Goal: Find specific page/section: Locate a particular part of the current website

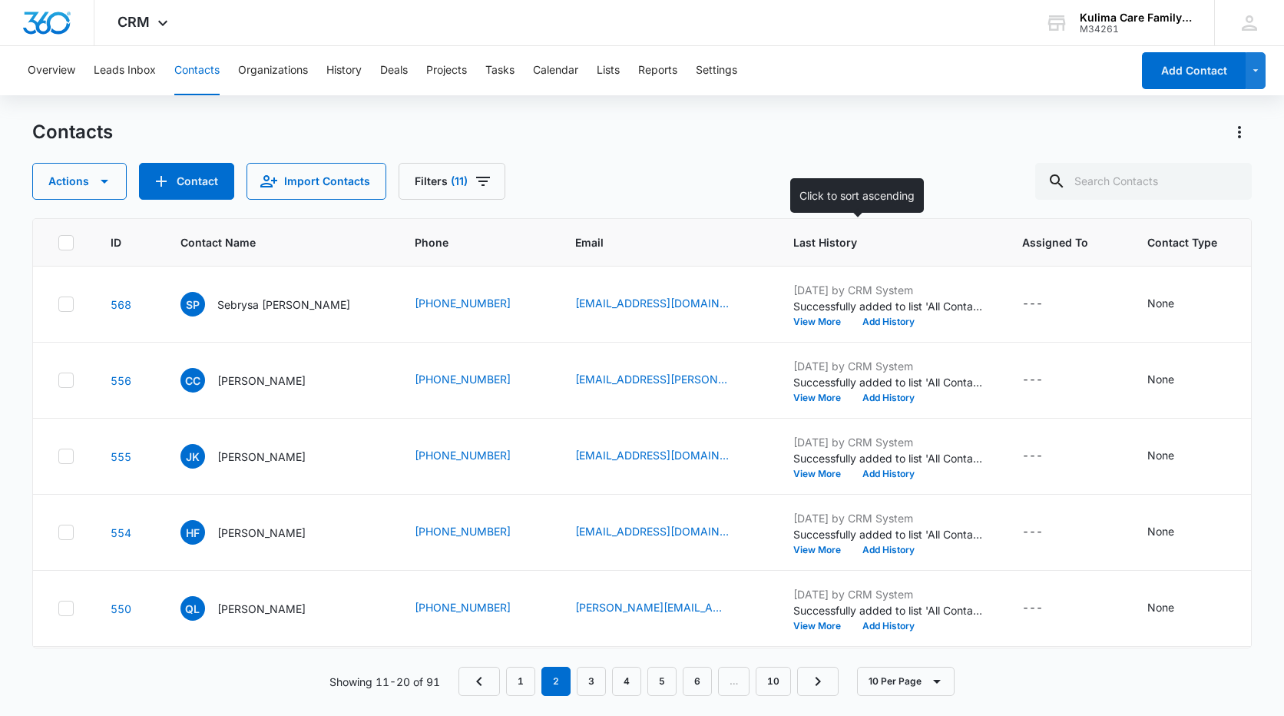
click at [802, 241] on span "Last History" at bounding box center [878, 242] width 170 height 16
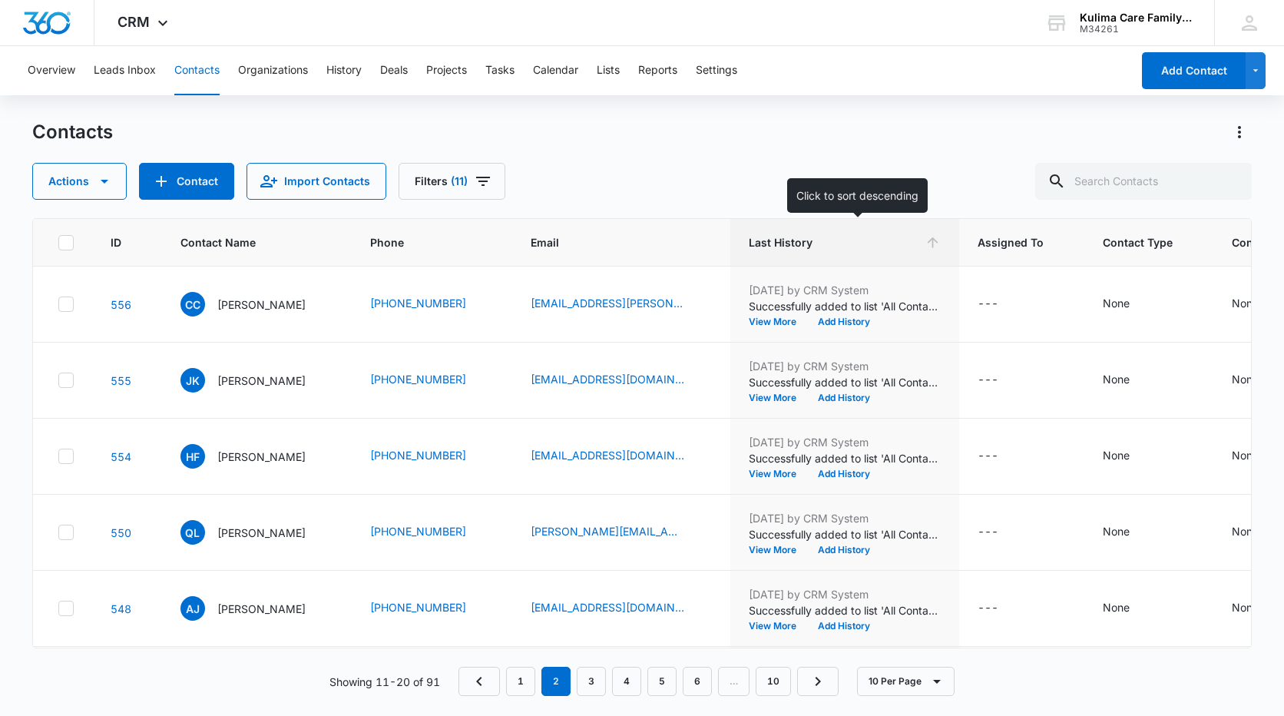
click at [804, 246] on span "Last History" at bounding box center [834, 242] width 170 height 16
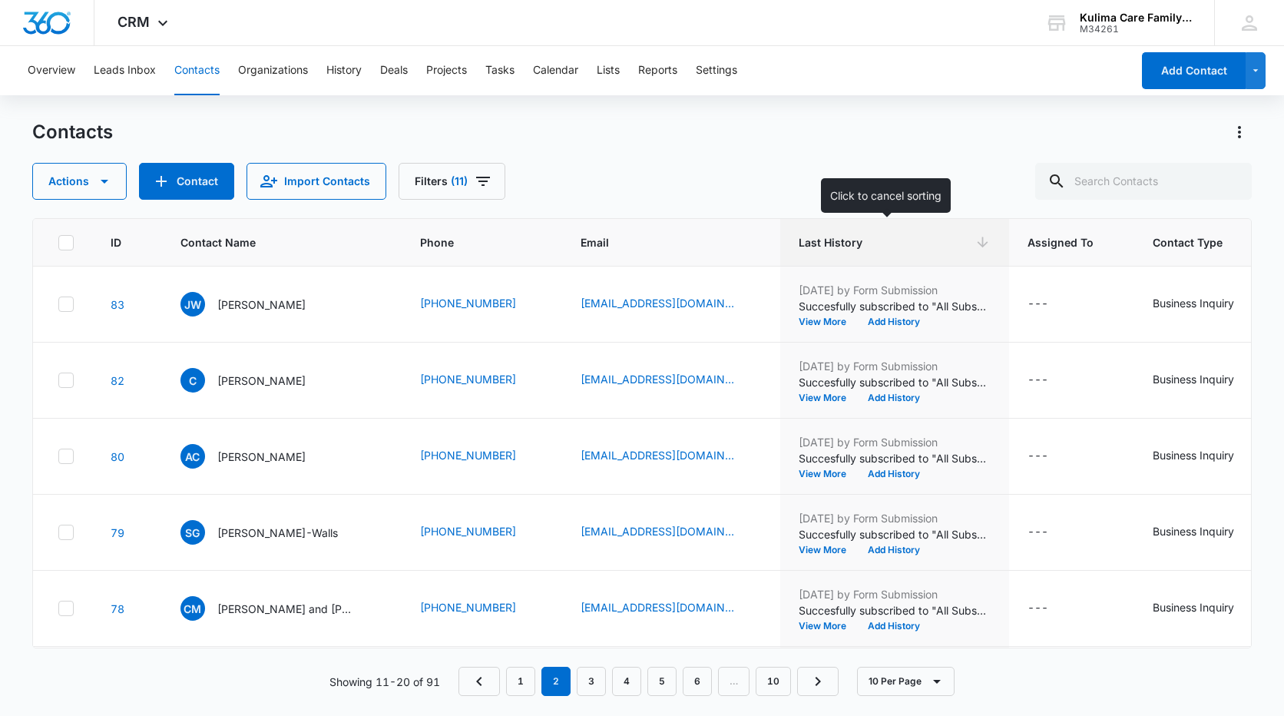
click at [804, 246] on span "Last History" at bounding box center [884, 242] width 170 height 16
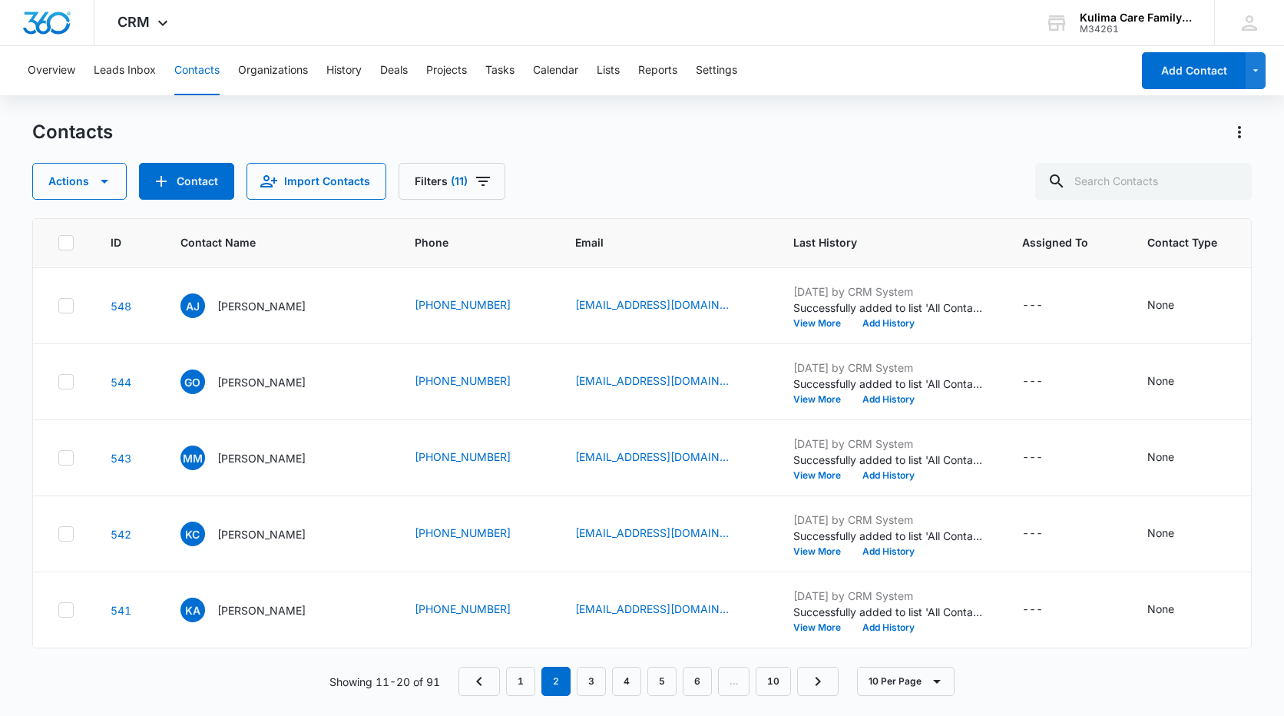
scroll to position [390, 0]
click at [523, 683] on link "1" at bounding box center [520, 681] width 29 height 29
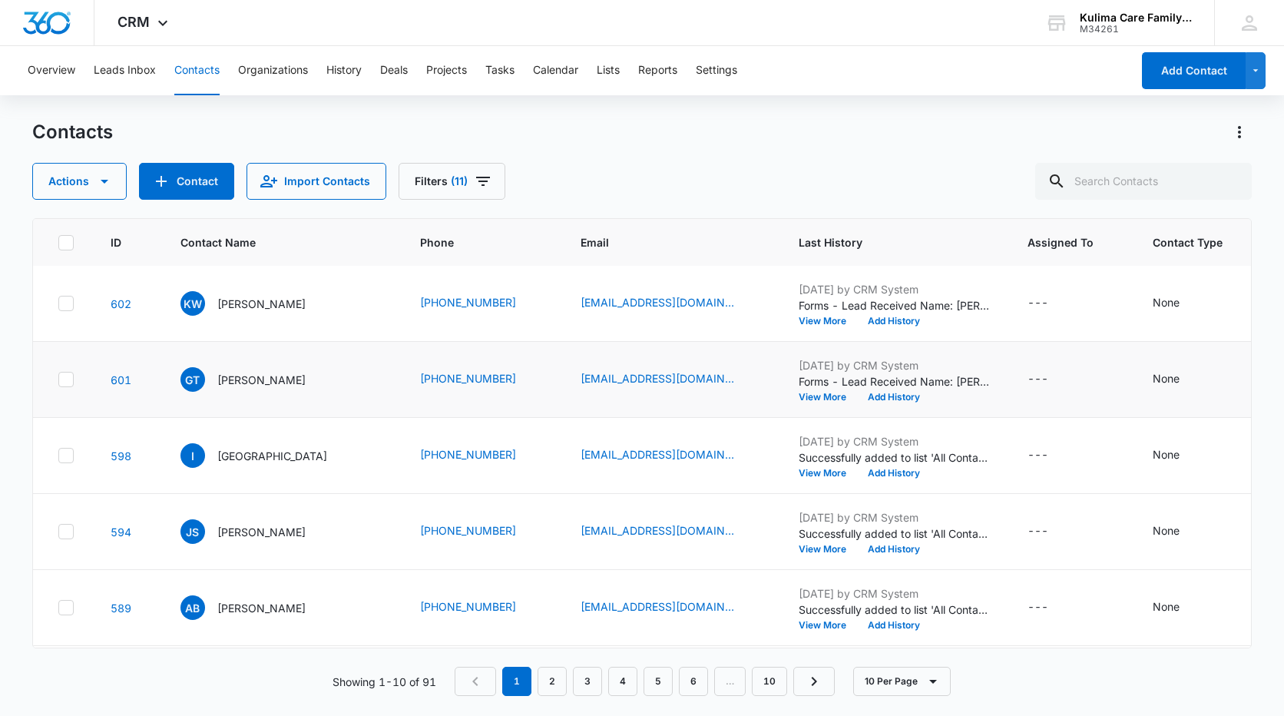
scroll to position [0, 0]
click at [276, 306] on p "[PERSON_NAME]" at bounding box center [261, 304] width 88 height 16
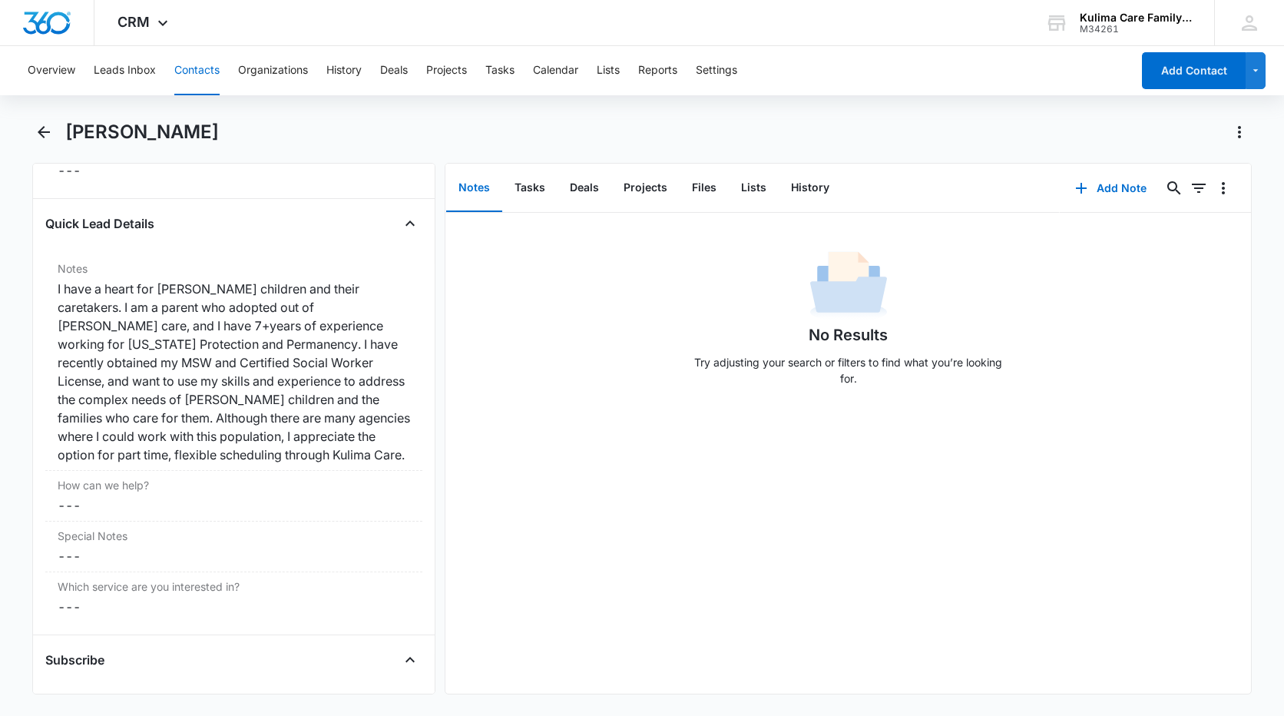
scroll to position [1273, 0]
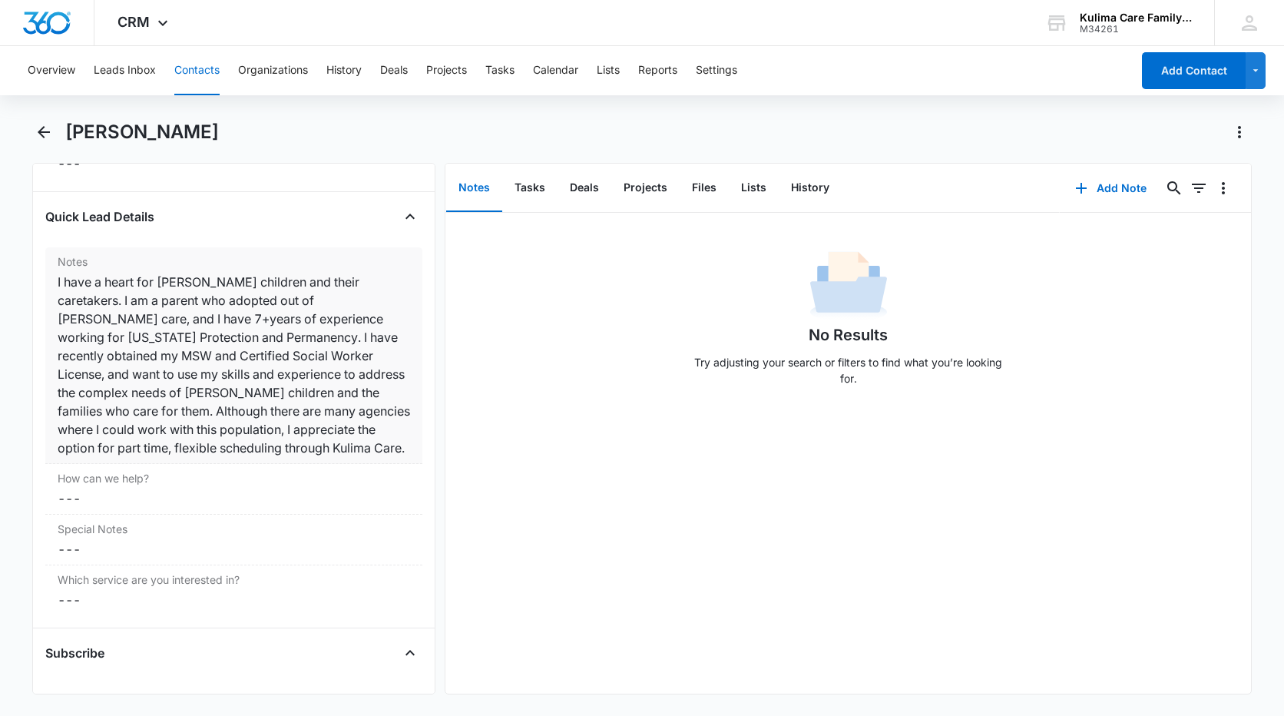
click at [261, 456] on div "I have a heart for [PERSON_NAME] children and their caretakers. I am a parent w…" at bounding box center [234, 365] width 352 height 184
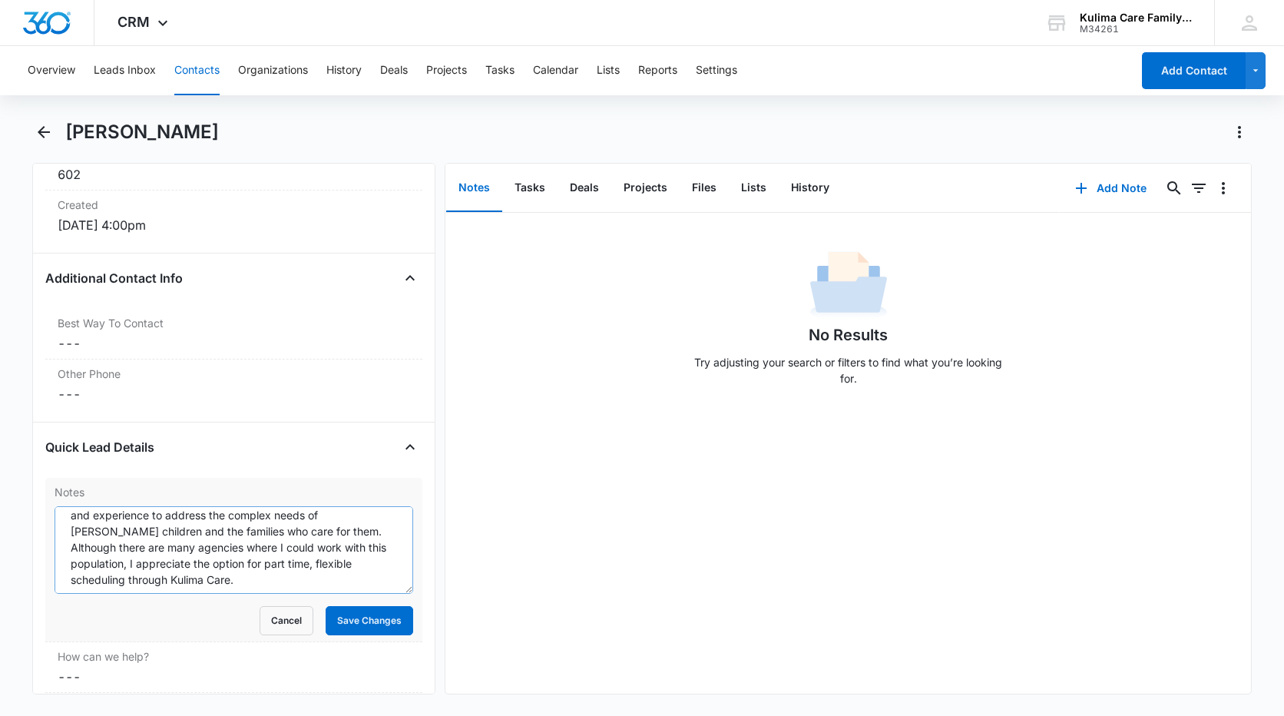
scroll to position [97, 0]
click at [329, 574] on textarea "I have a heart for [PERSON_NAME] children and their caretakers. I am a parent w…" at bounding box center [234, 550] width 359 height 88
click at [324, 572] on textarea "I have a heart for [PERSON_NAME] children and their caretakers. I am a parent w…" at bounding box center [234, 550] width 359 height 88
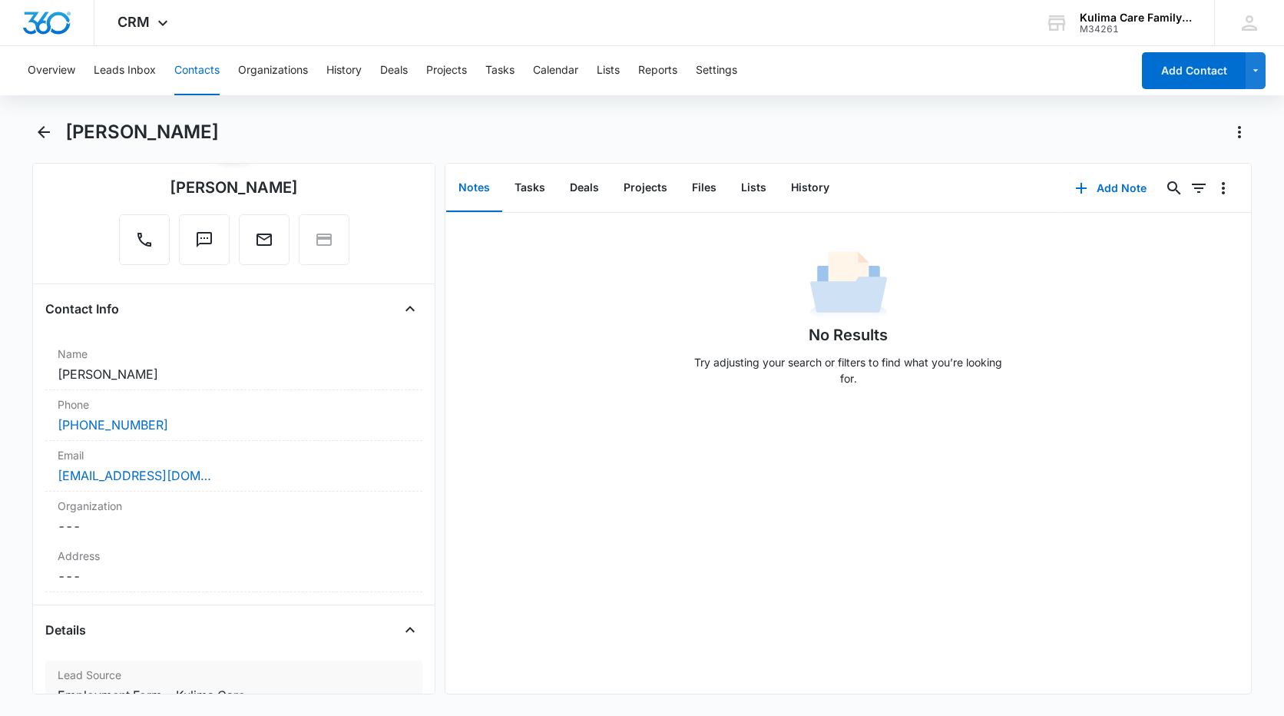
scroll to position [121, 0]
